Goal: Information Seeking & Learning: Learn about a topic

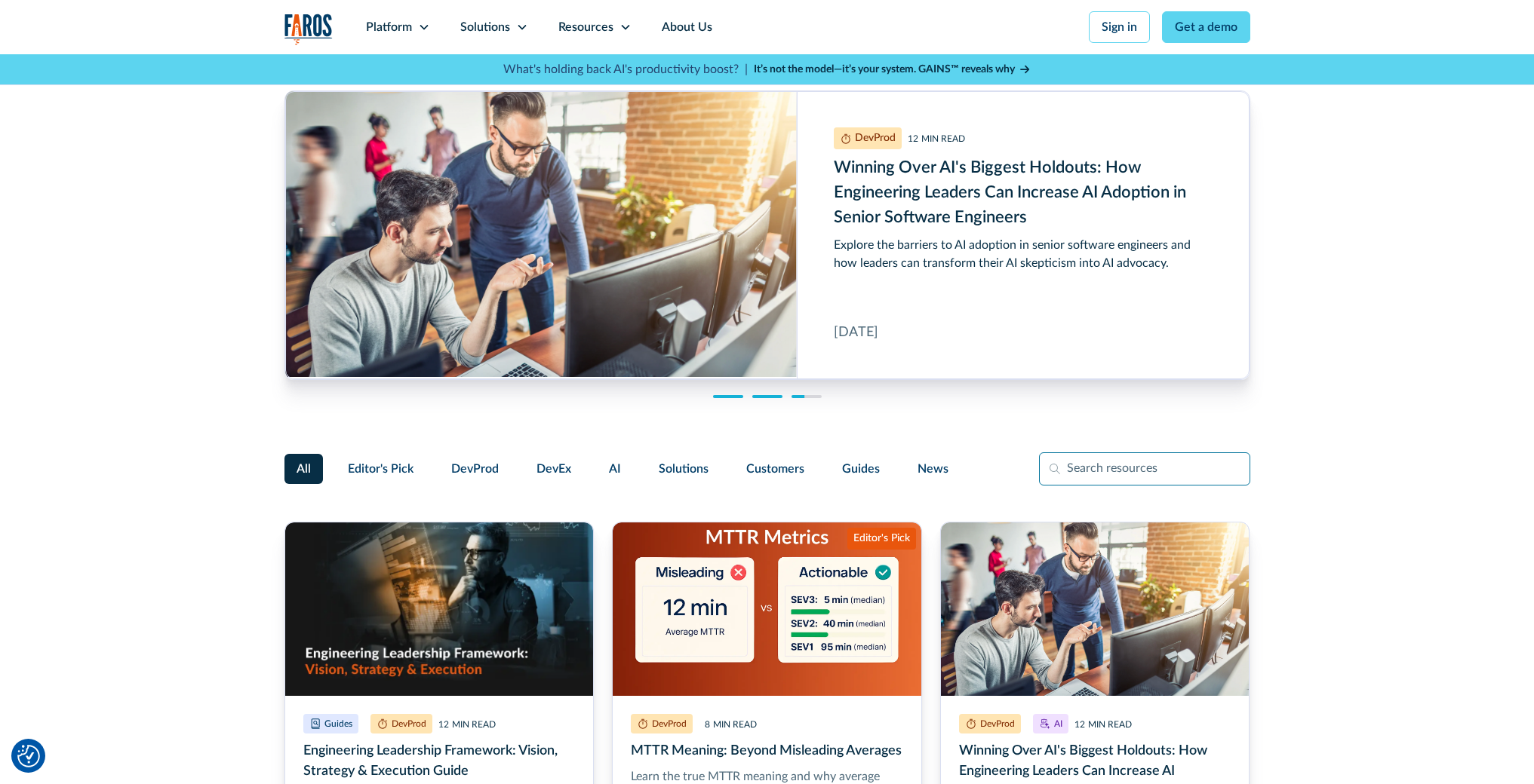
click at [1153, 472] on input "Filter Form" at bounding box center [1144, 468] width 211 height 33
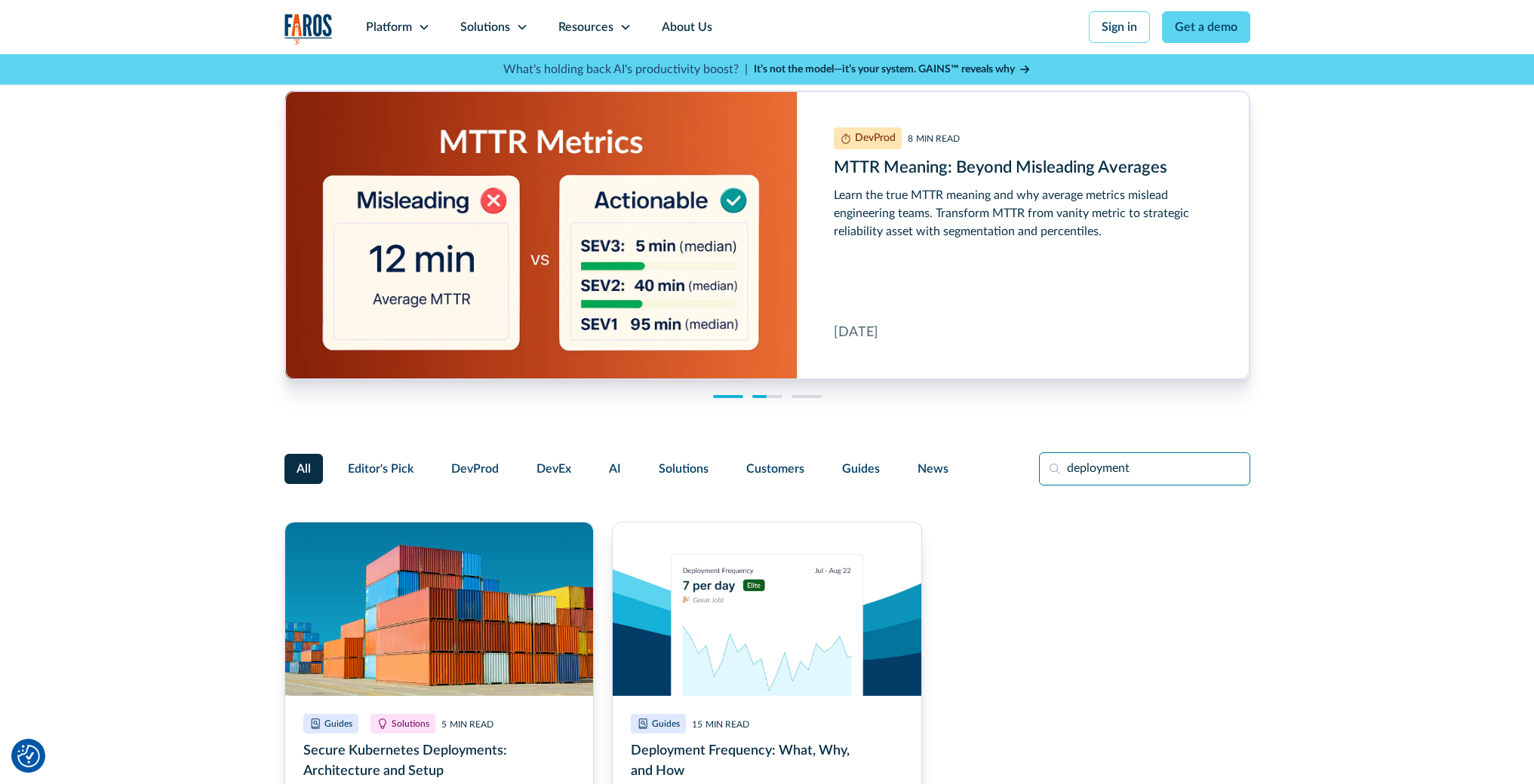
click at [1111, 472] on input "deployment" at bounding box center [1144, 468] width 211 height 33
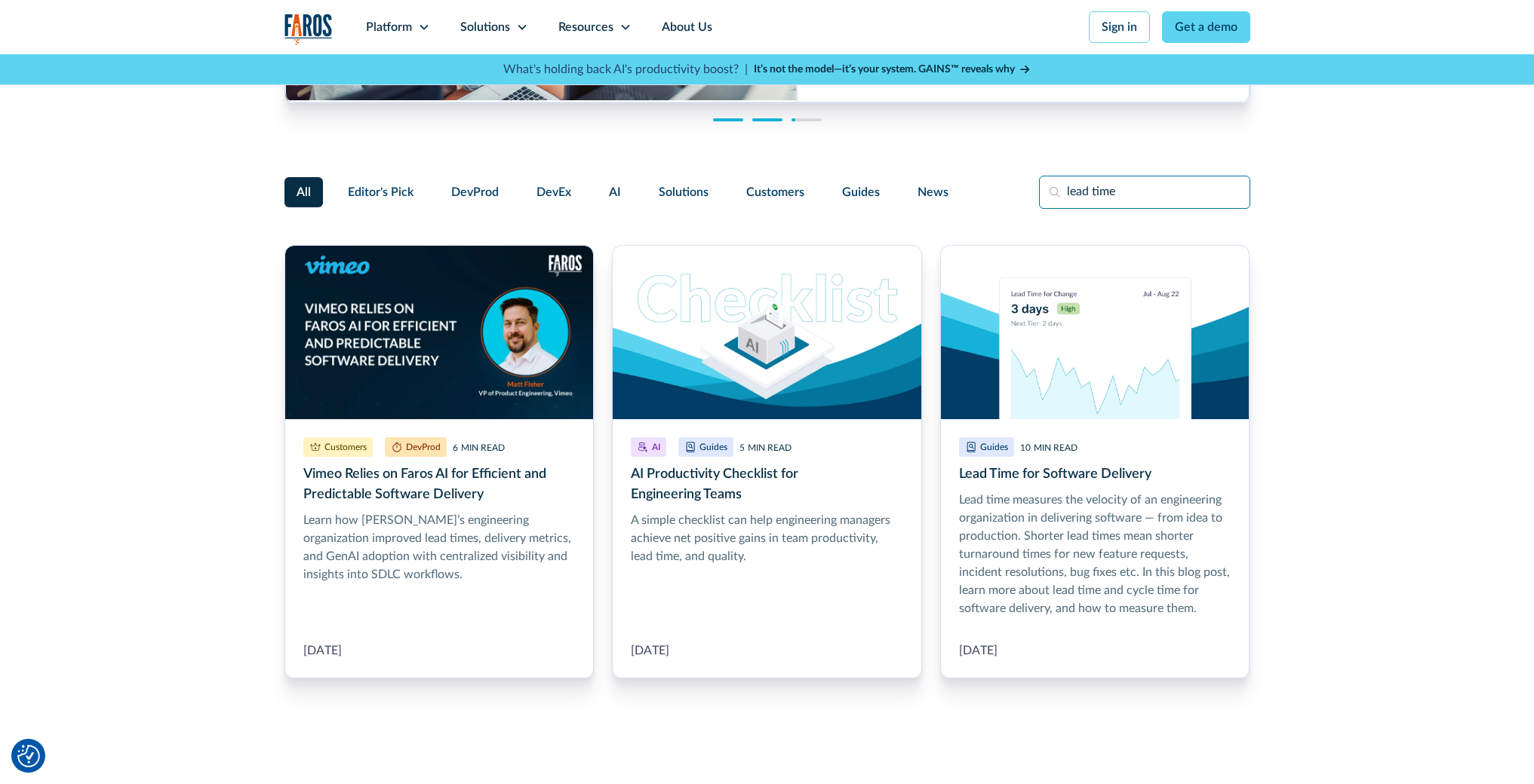
scroll to position [530, 0]
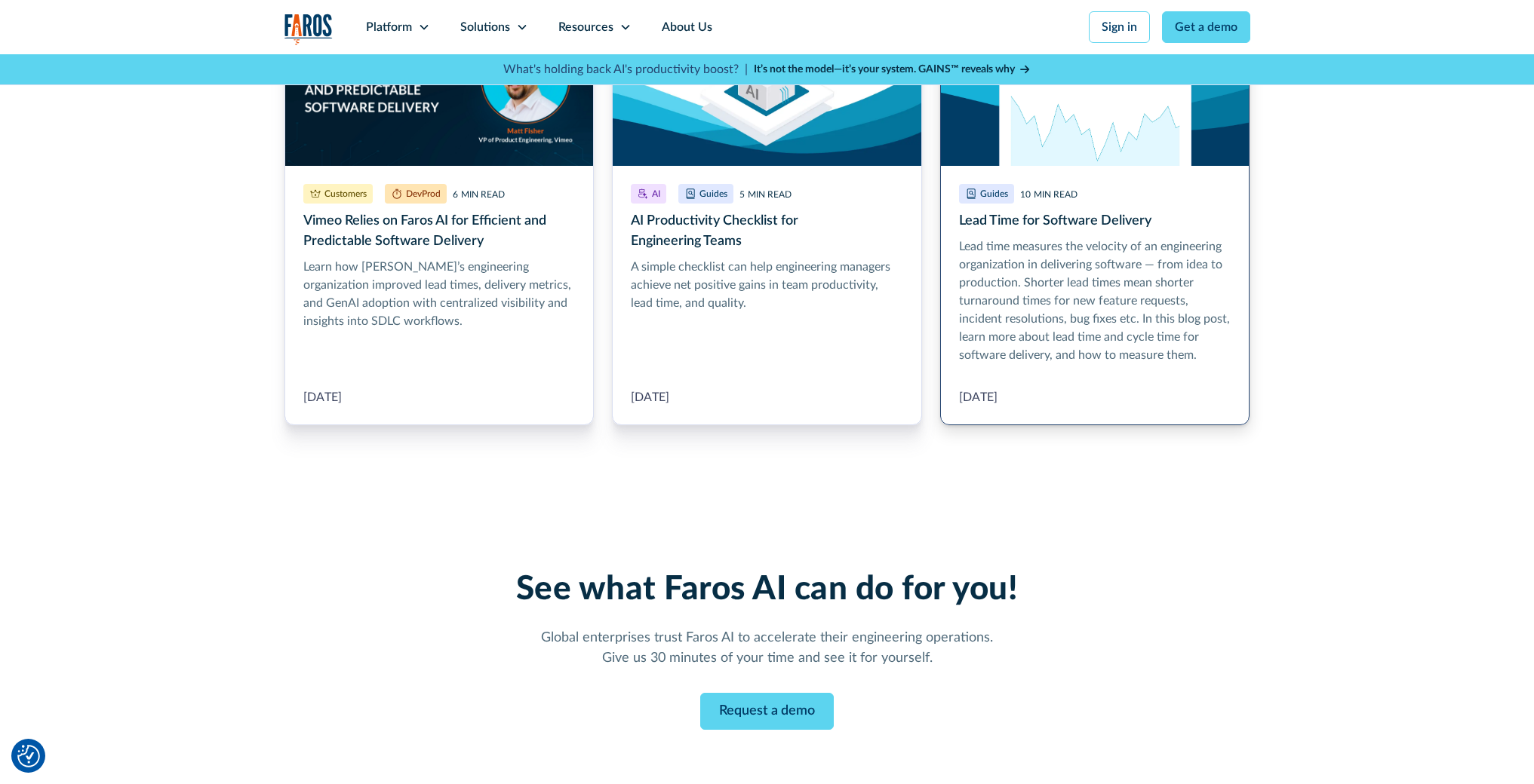
click at [1052, 209] on link "Lead Time for Software Delivery" at bounding box center [1095, 208] width 310 height 433
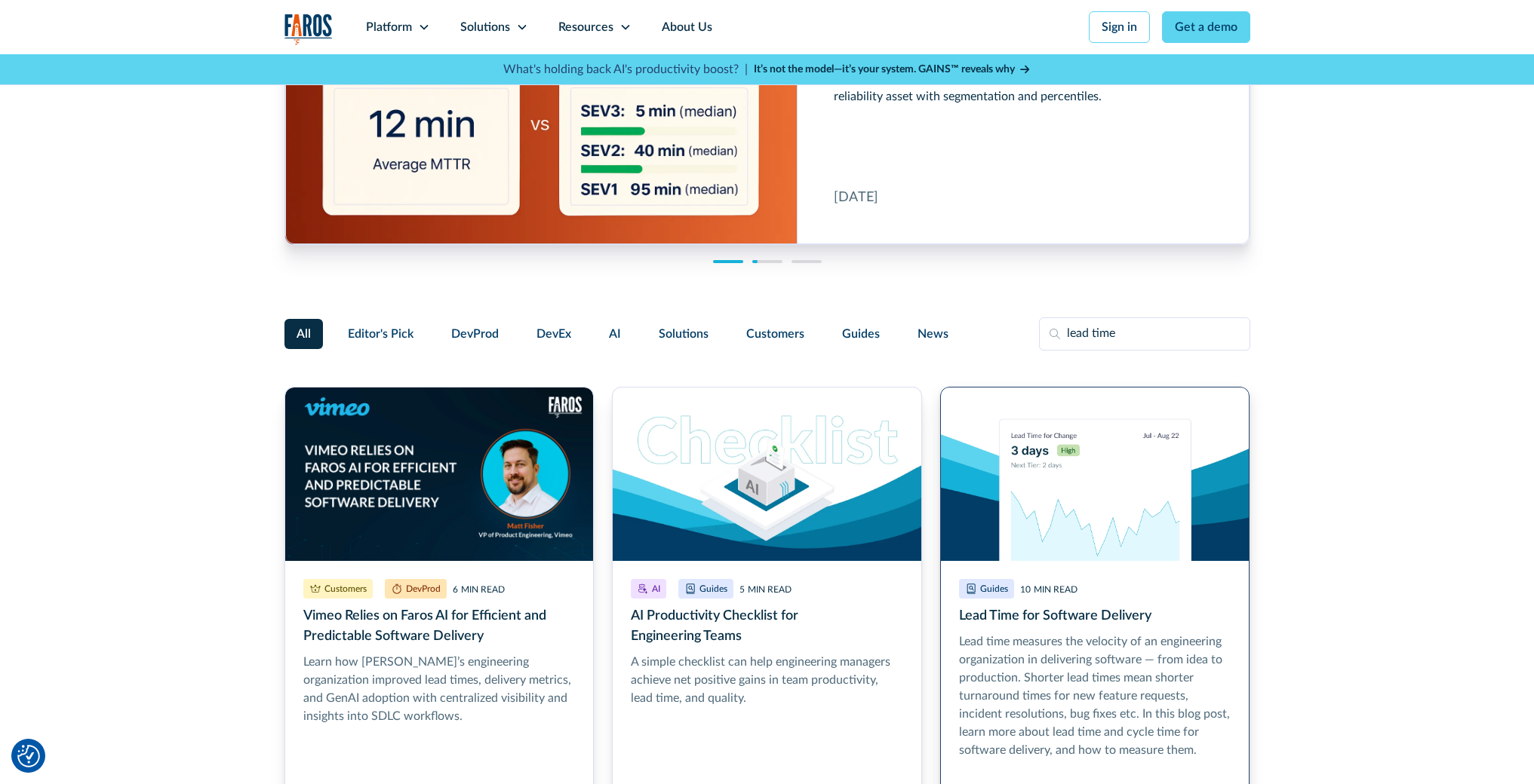
scroll to position [17, 0]
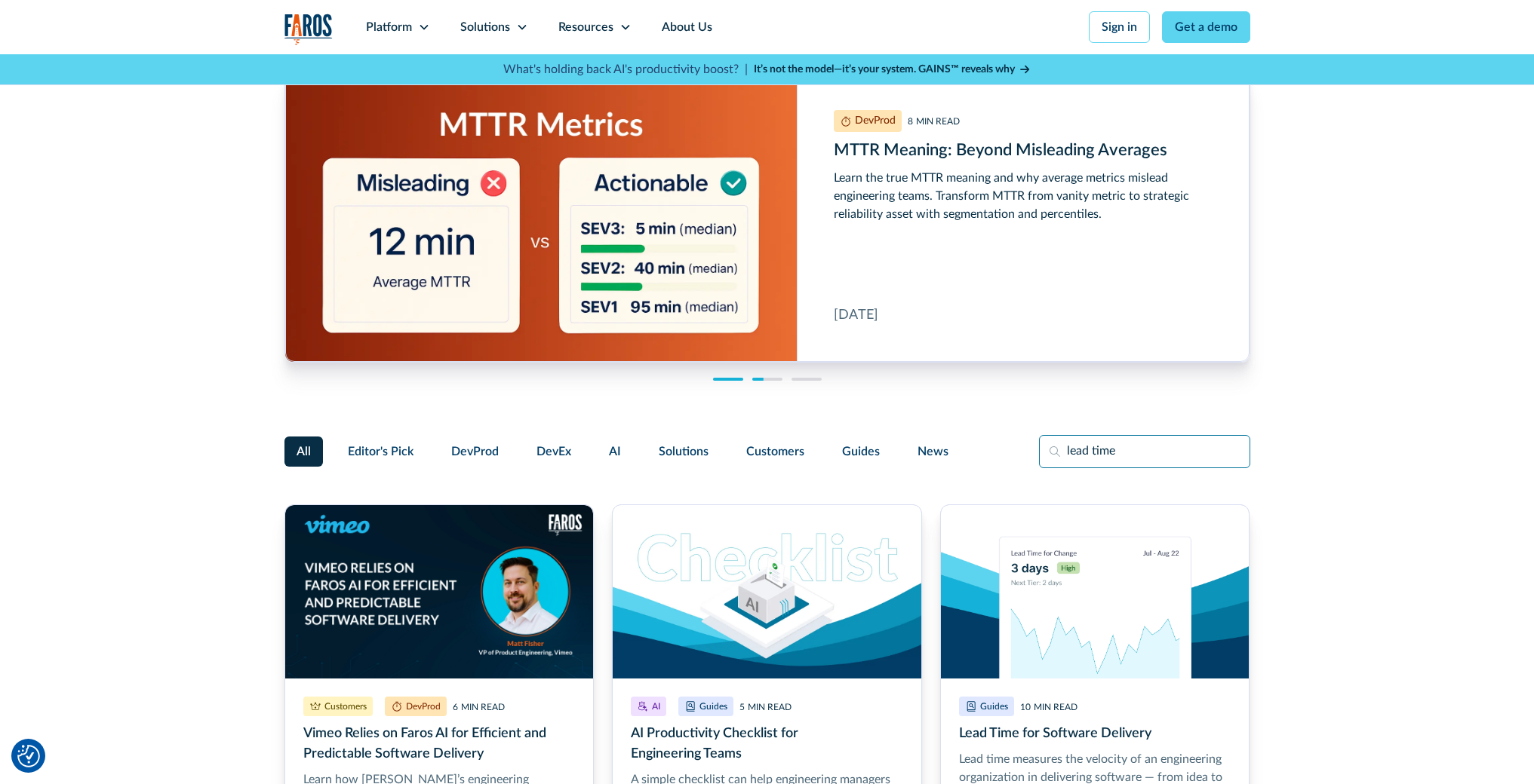
click at [1072, 450] on input "lead time" at bounding box center [1144, 451] width 211 height 33
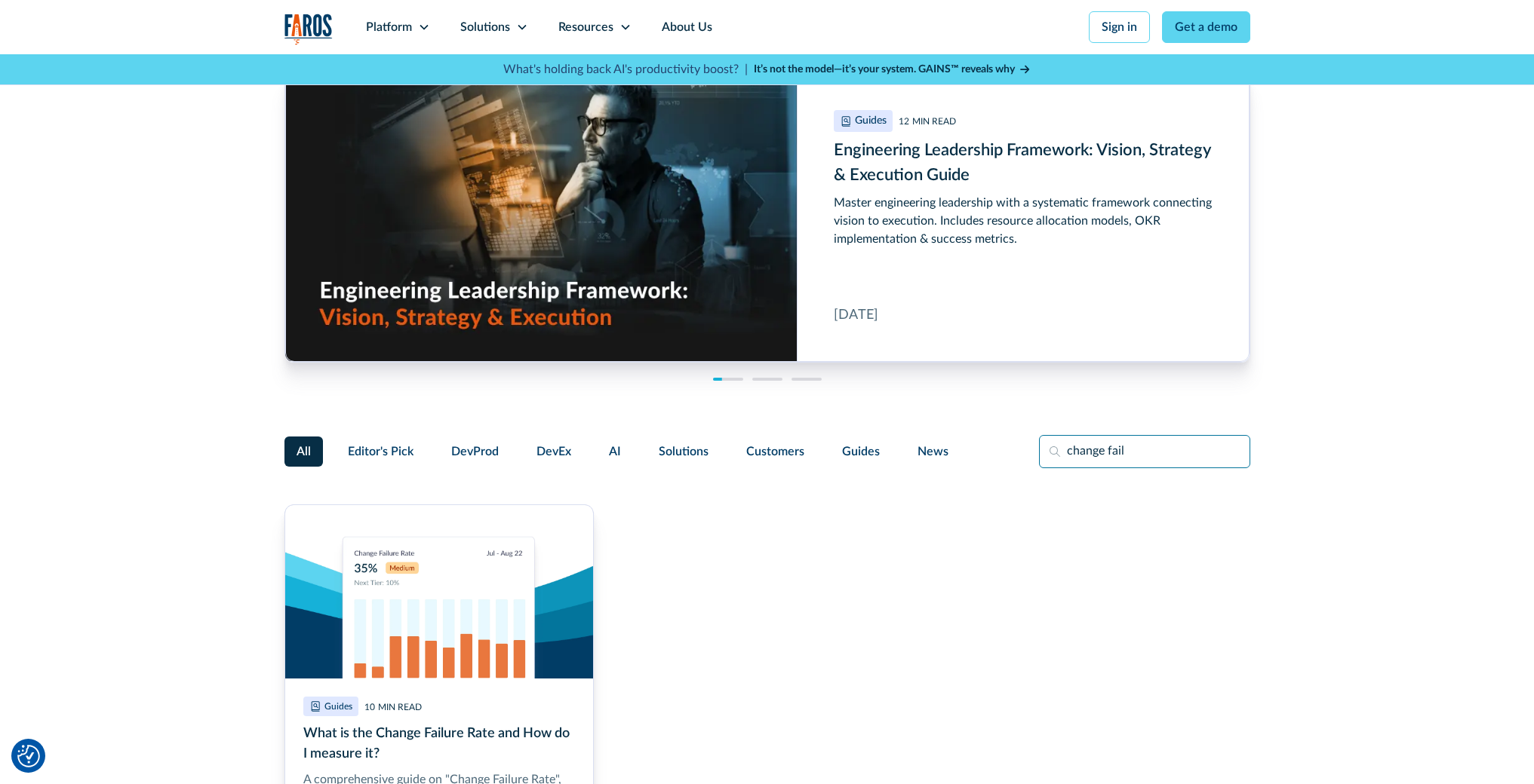
drag, startPoint x: 1122, startPoint y: 451, endPoint x: 973, endPoint y: 450, distance: 149.0
click at [974, 450] on div "All Editor's Pick DevProd DevEx AI Solutions Customers Guides News change fail" at bounding box center [767, 451] width 966 height 33
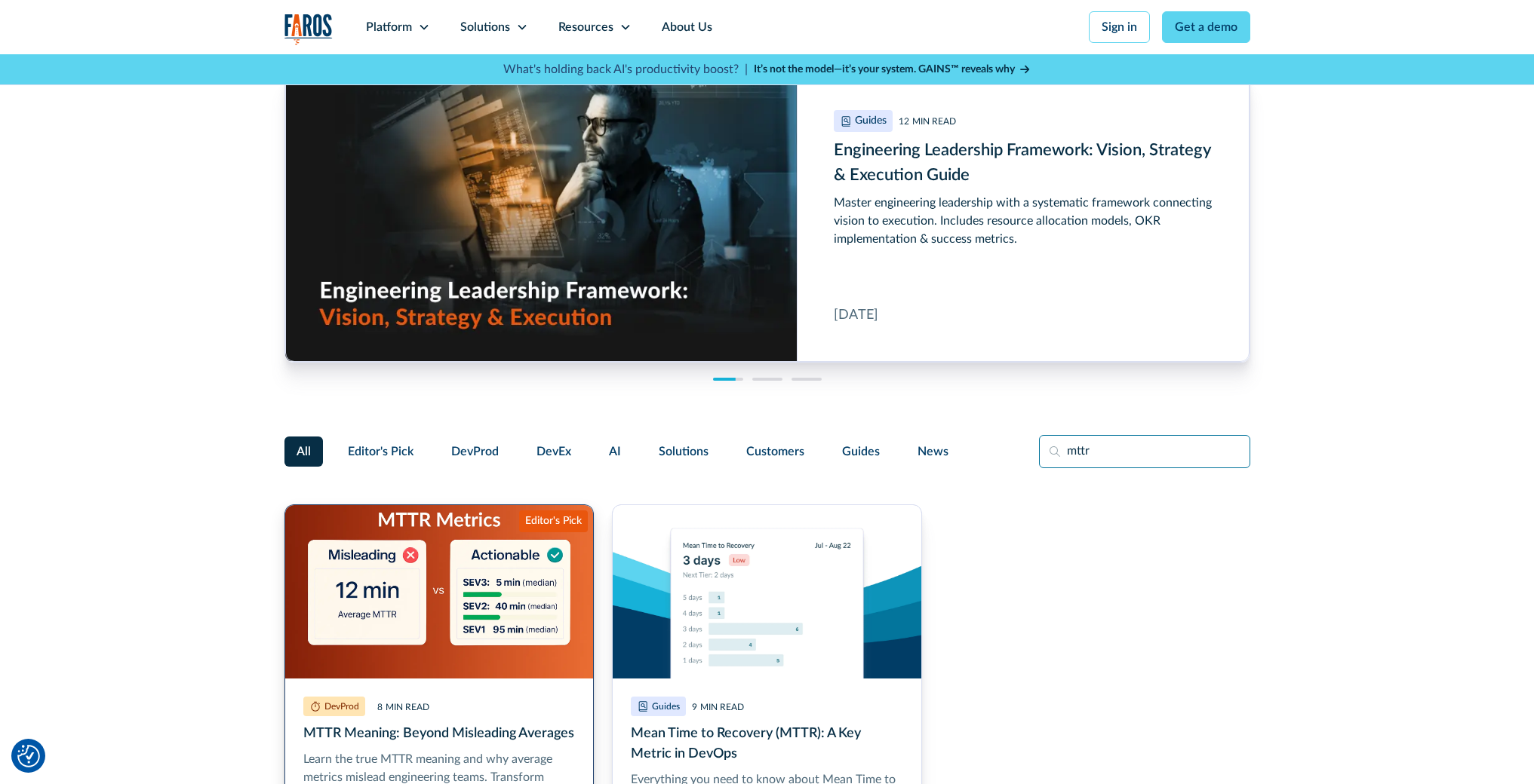
type input "mttr"
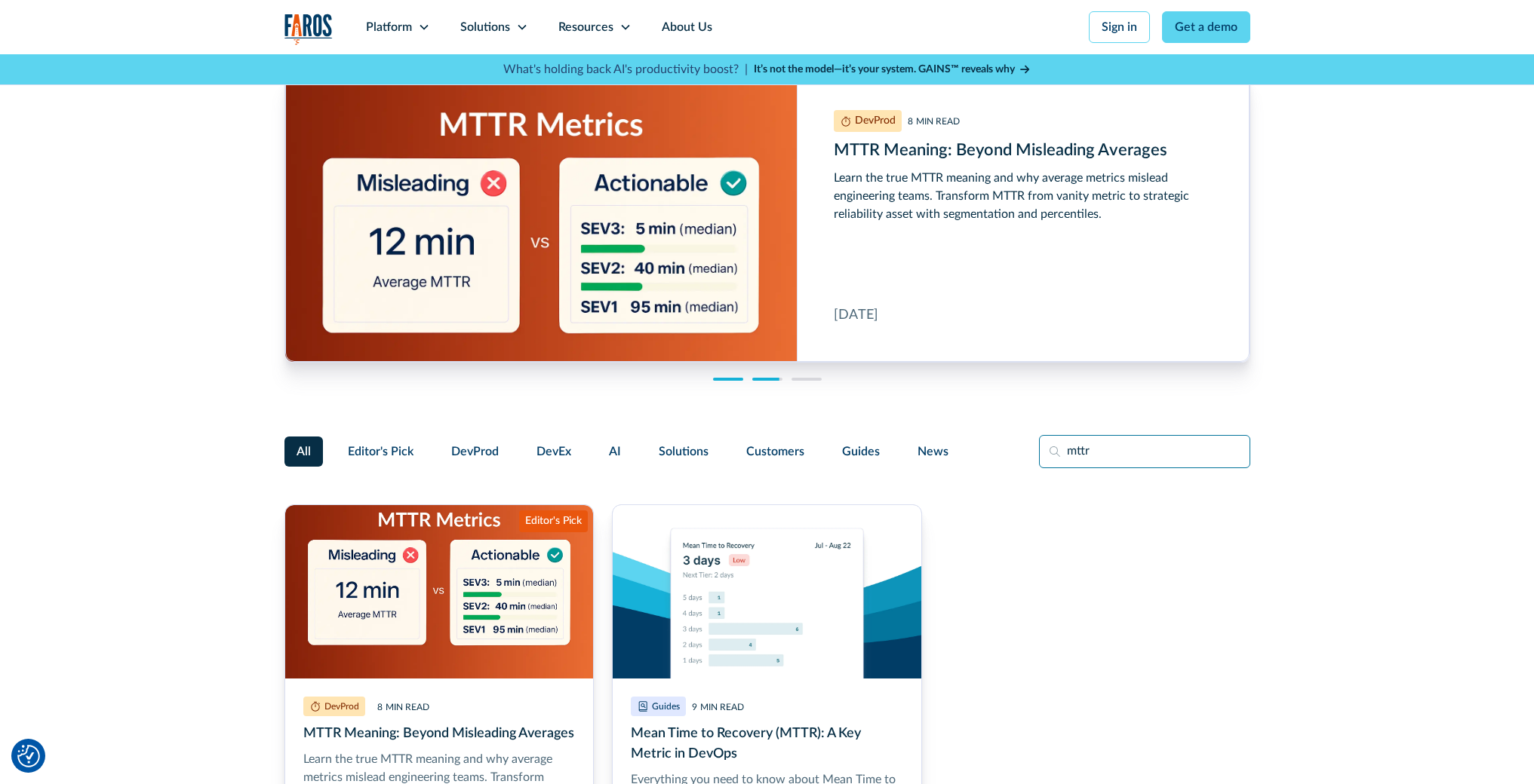
drag, startPoint x: 1100, startPoint y: 455, endPoint x: 971, endPoint y: 451, distance: 129.1
click at [977, 451] on div "All Editor's Pick DevProd DevEx AI Solutions Customers Guides News mttr" at bounding box center [767, 451] width 966 height 33
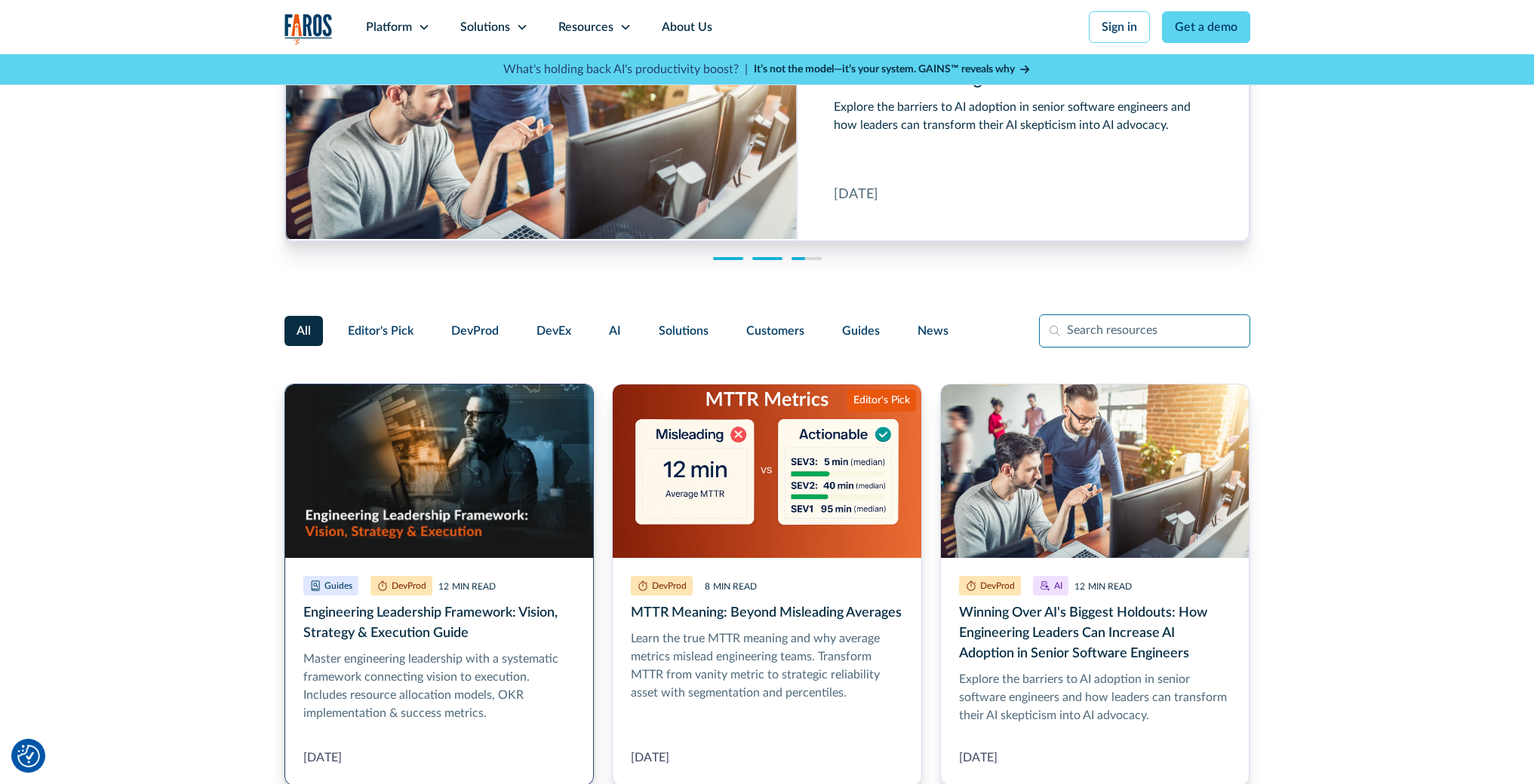
scroll to position [164, 0]
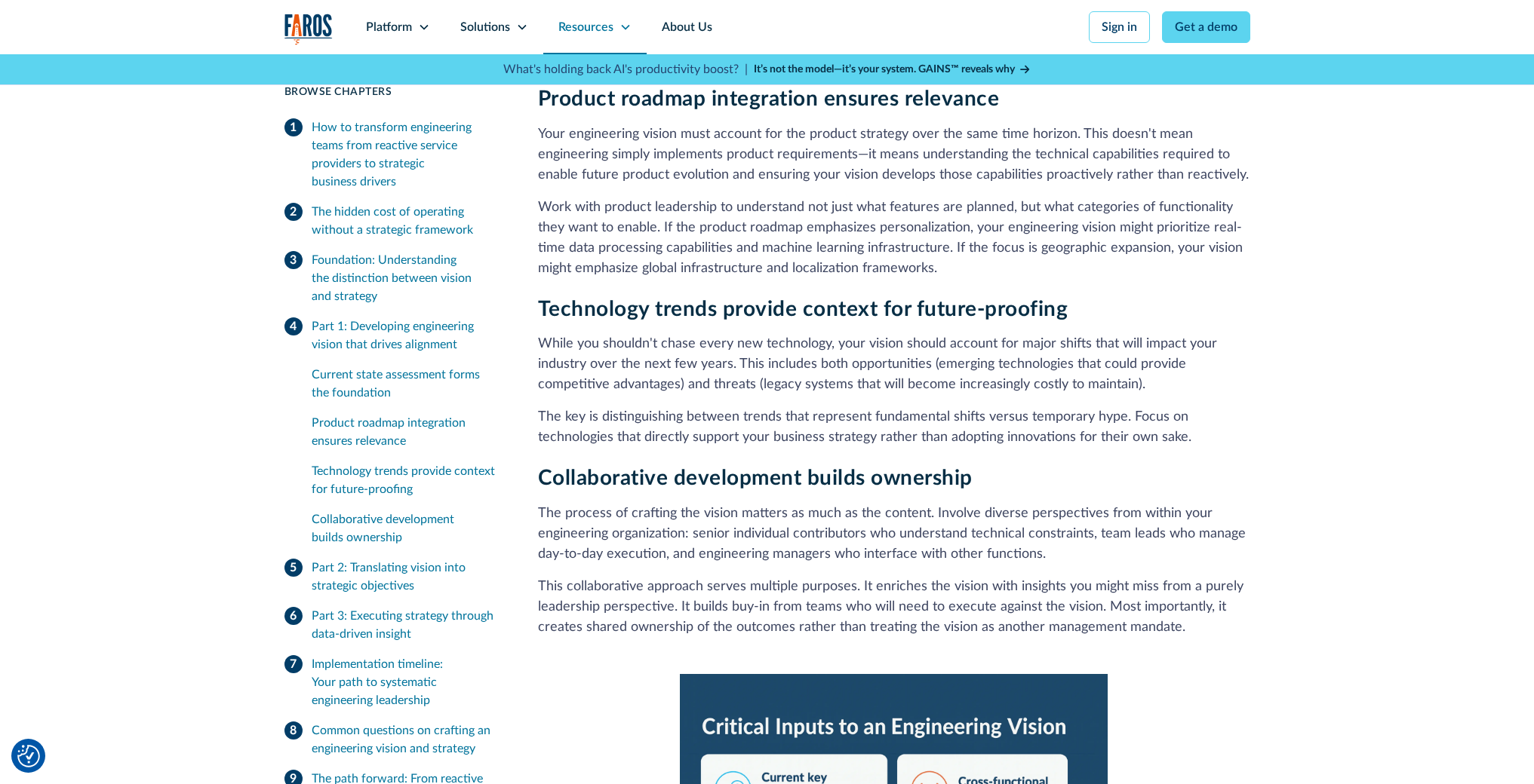
click at [621, 23] on icon at bounding box center [625, 27] width 12 height 12
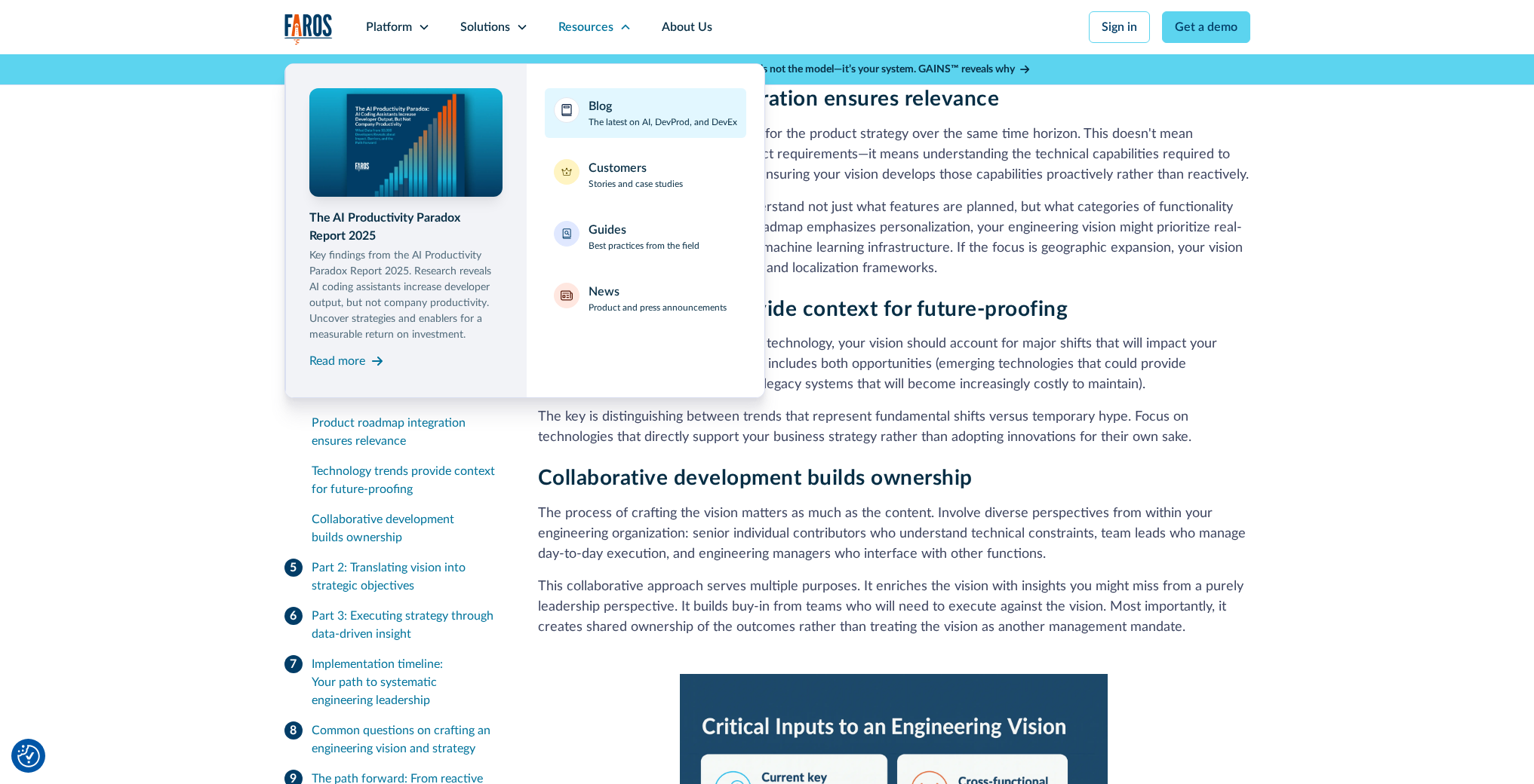
click at [645, 116] on p "The latest on AI, DevProd, and DevEx" at bounding box center [662, 122] width 148 height 14
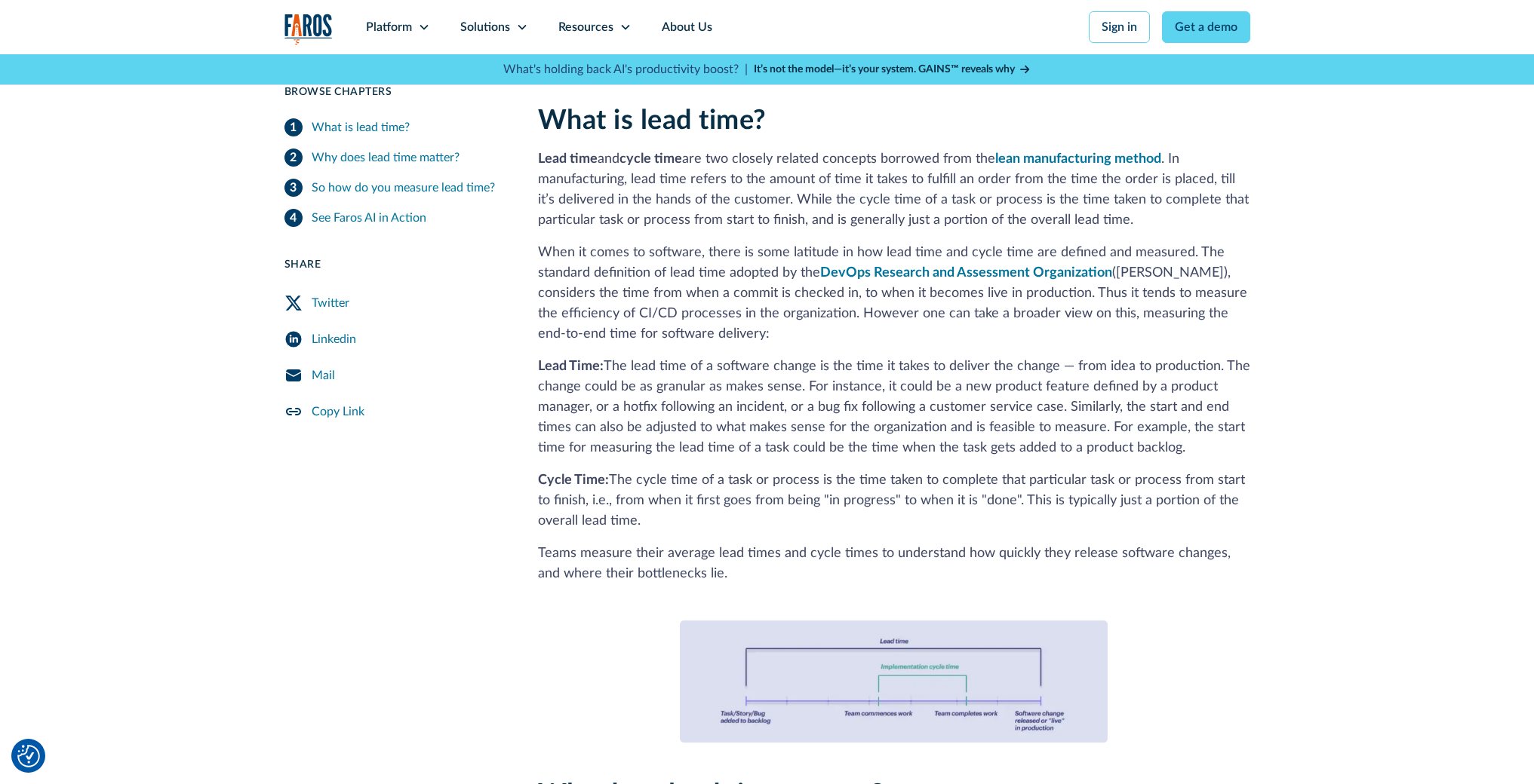
scroll to position [421, 0]
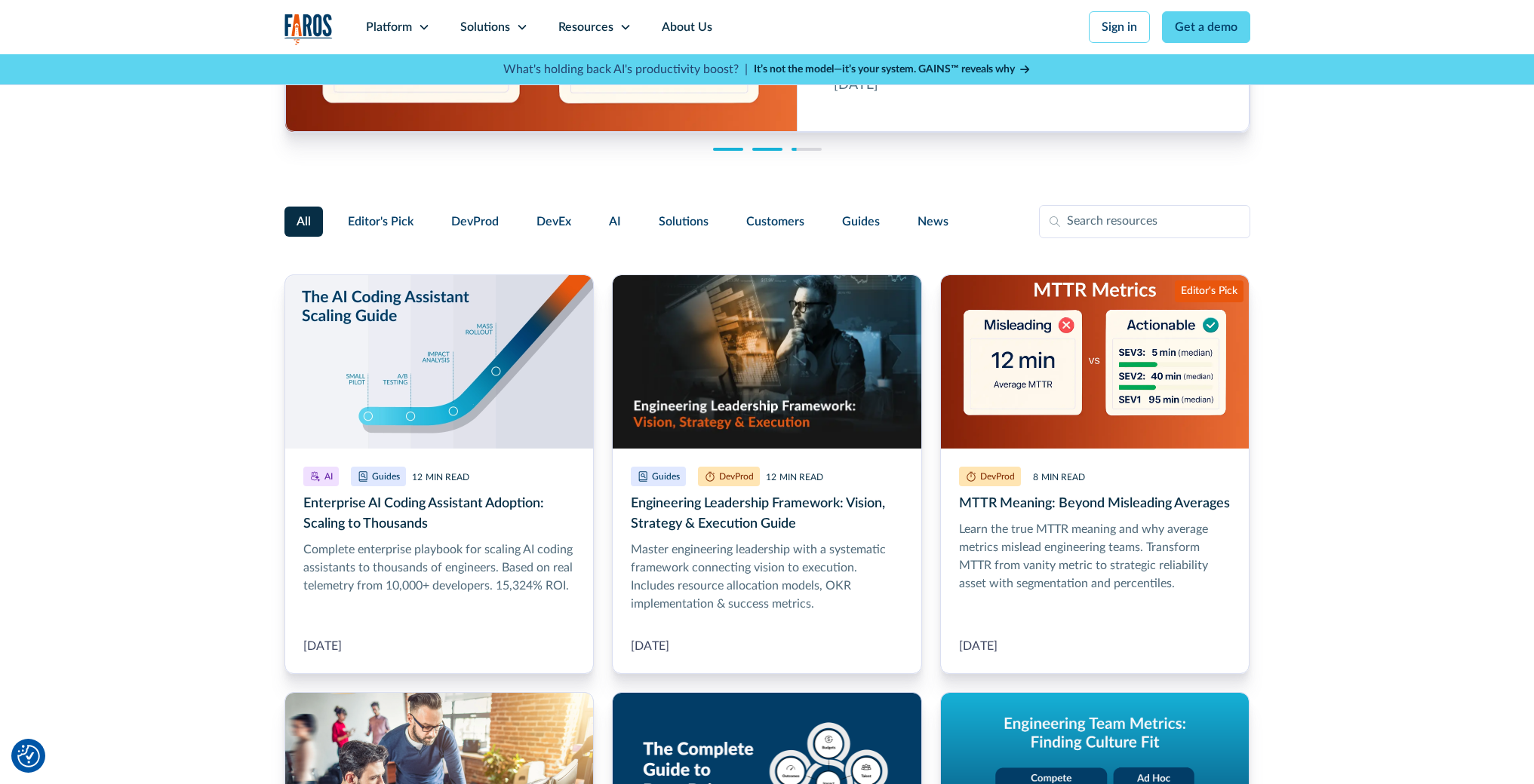
scroll to position [46, 0]
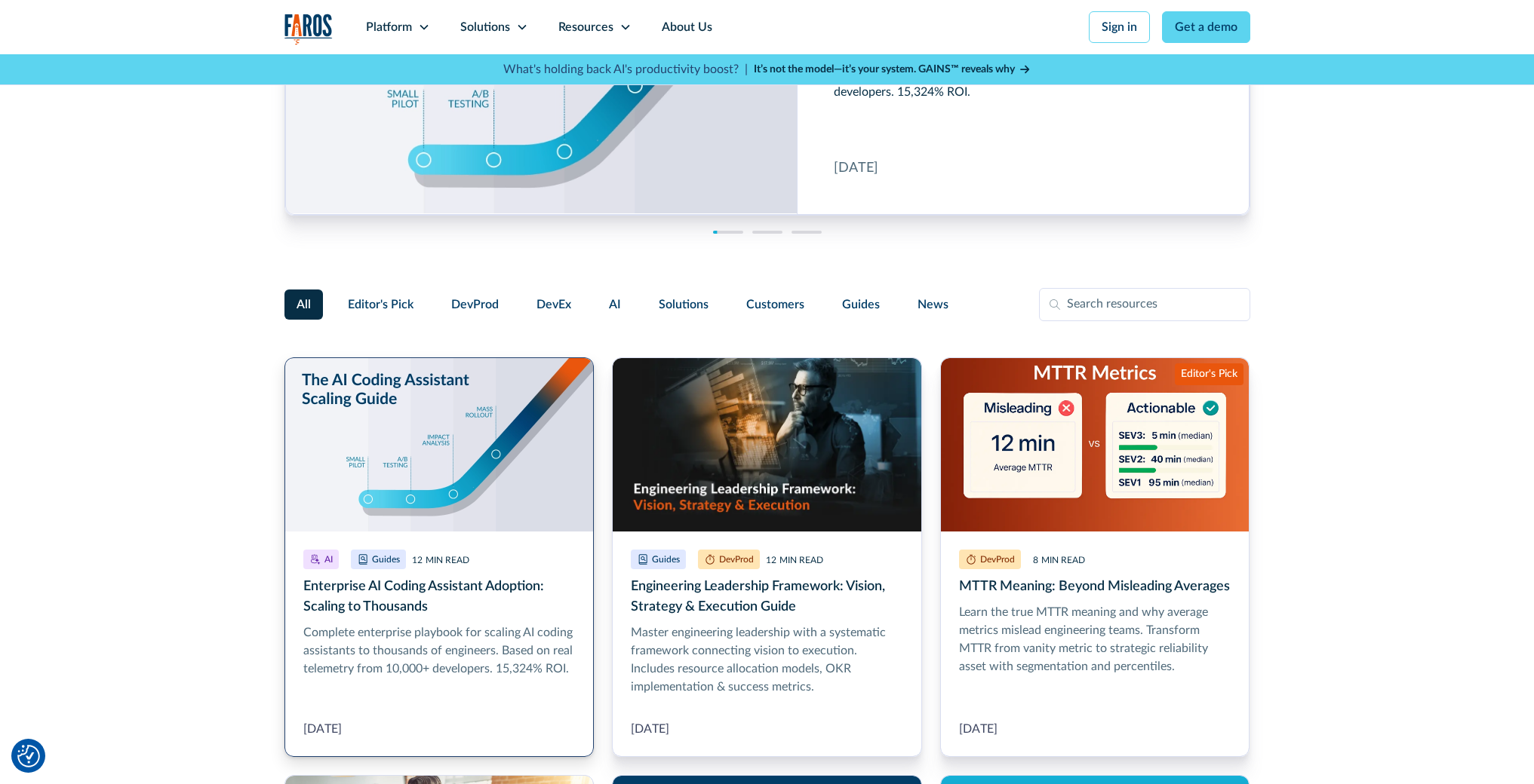
click at [406, 422] on link "Enterprise AI Coding Assistant Adoption: Scaling to Thousands" at bounding box center [440, 557] width 310 height 400
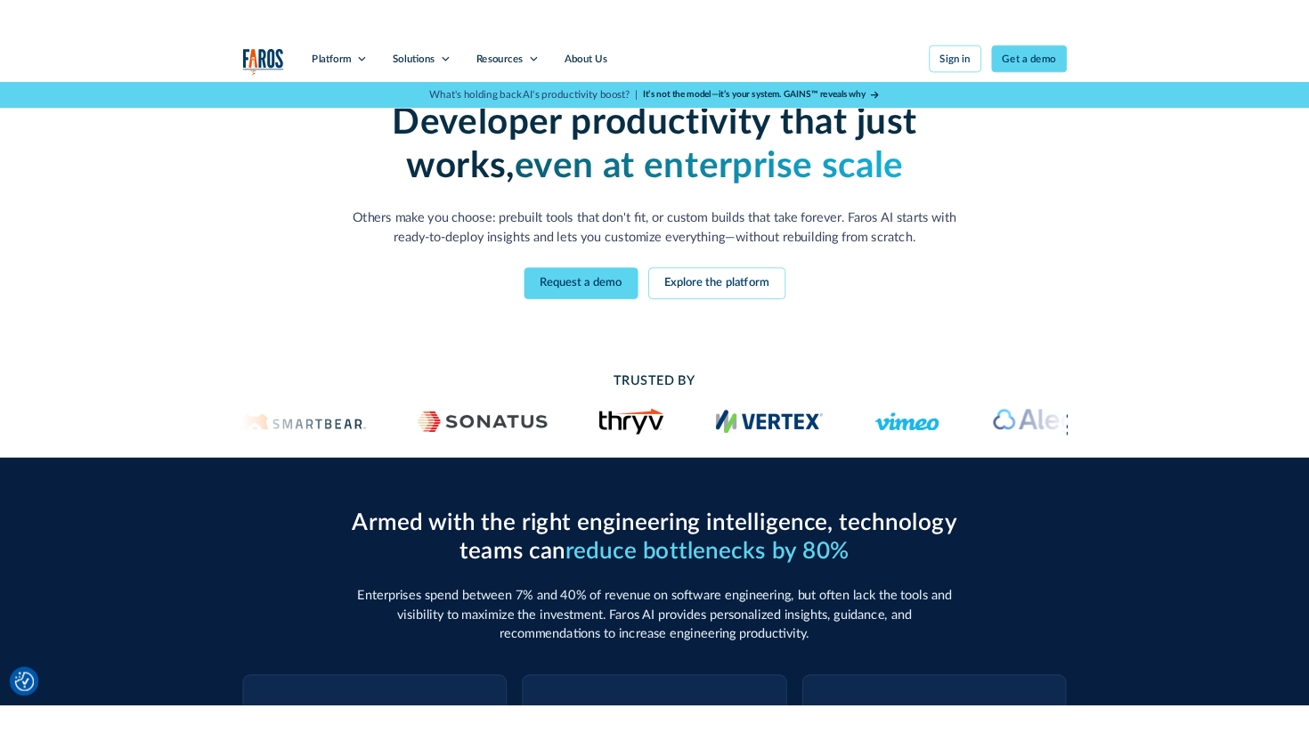
scroll to position [68, 0]
